Goal: Check status: Check status

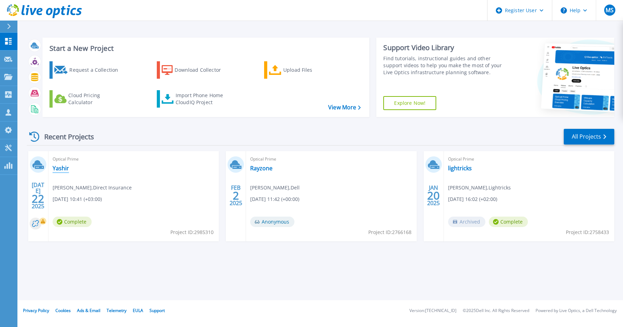
click at [60, 170] on link "Yashir" at bounding box center [61, 168] width 16 height 7
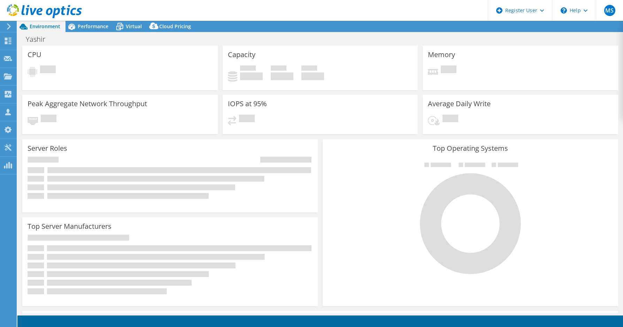
select select "USD"
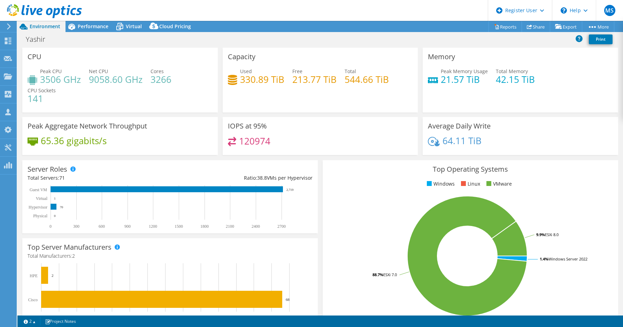
click at [382, 10] on header "MS Dell User Michael Shnizer Michael.Shnizer@dell.com Dell My Profile Log Out \…" at bounding box center [311, 10] width 623 height 21
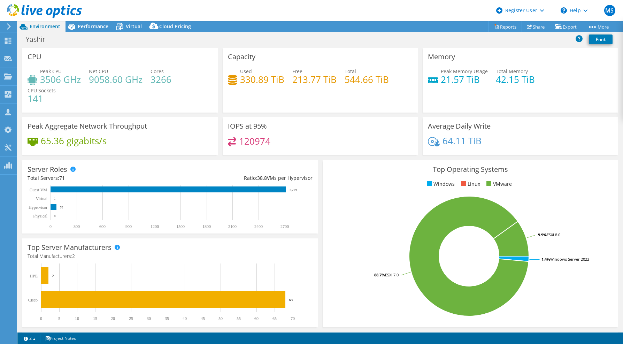
click at [317, 135] on div "IOPS at 95% 120974" at bounding box center [320, 136] width 195 height 38
drag, startPoint x: 317, startPoint y: 135, endPoint x: 303, endPoint y: 136, distance: 13.9
click at [303, 136] on div "IOPS at 95% 120974" at bounding box center [320, 136] width 195 height 38
